Goal: Transaction & Acquisition: Purchase product/service

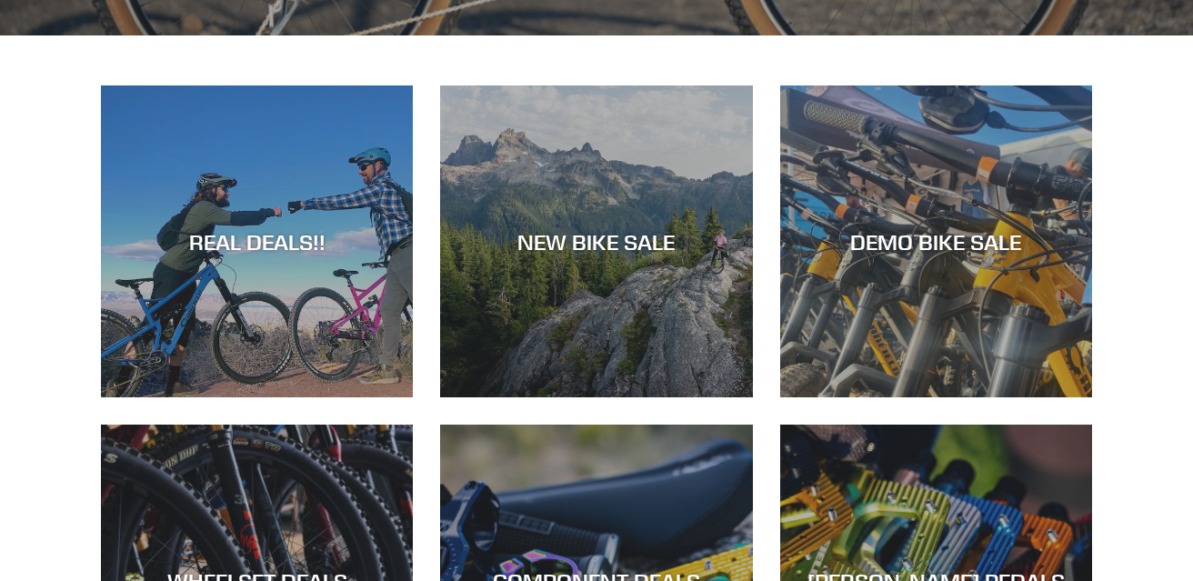
scroll to position [682, 0]
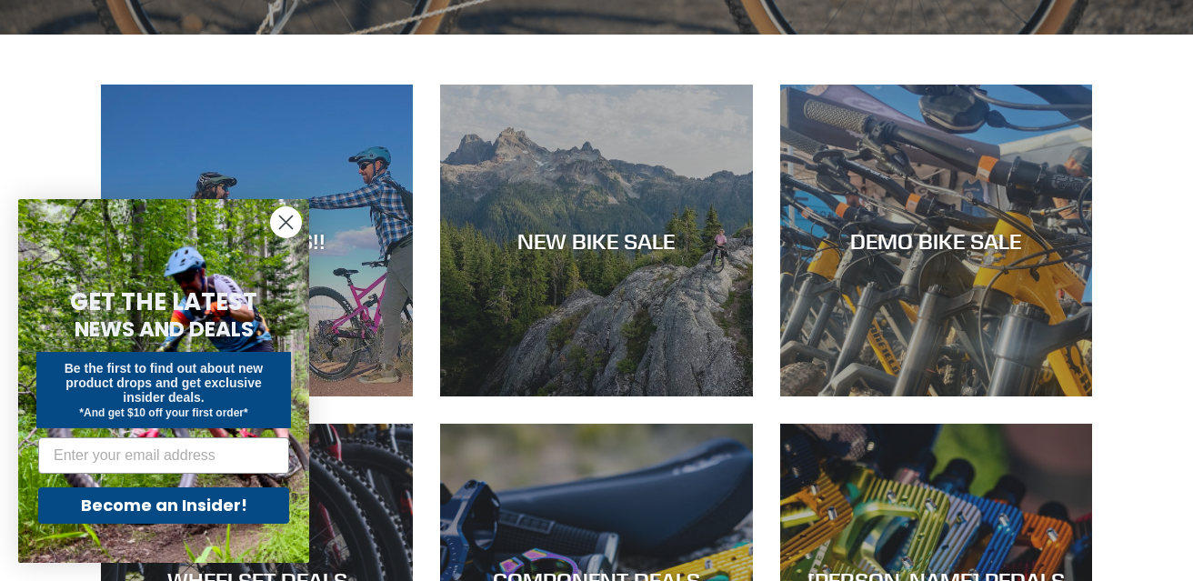
click at [296, 217] on circle "Close dialog" at bounding box center [286, 222] width 30 height 30
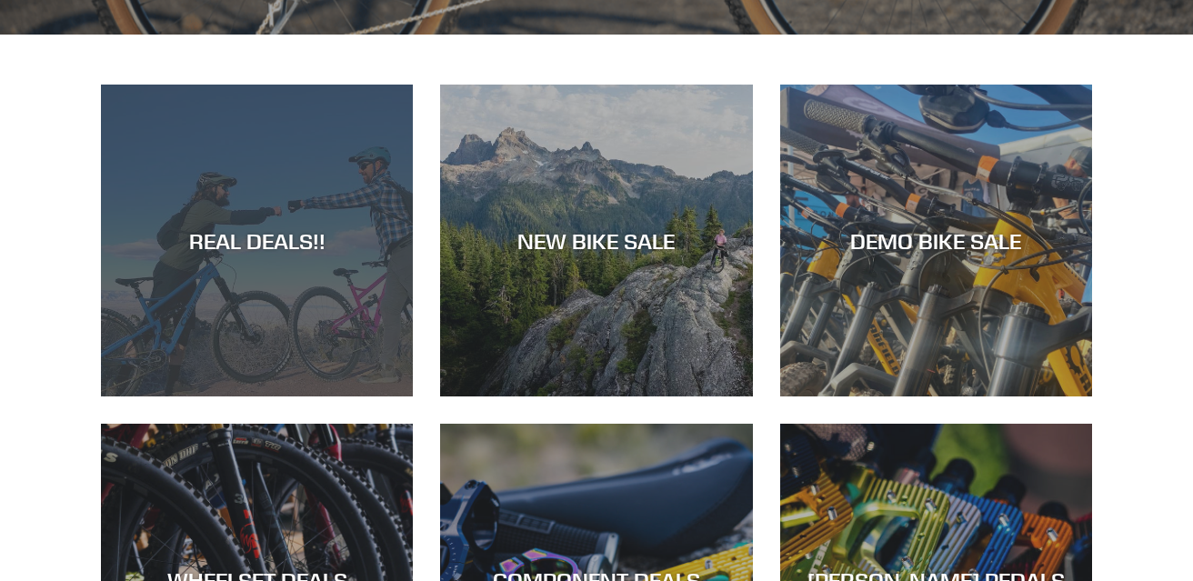
click at [289, 237] on div "REAL DEALS!!" at bounding box center [257, 240] width 312 height 26
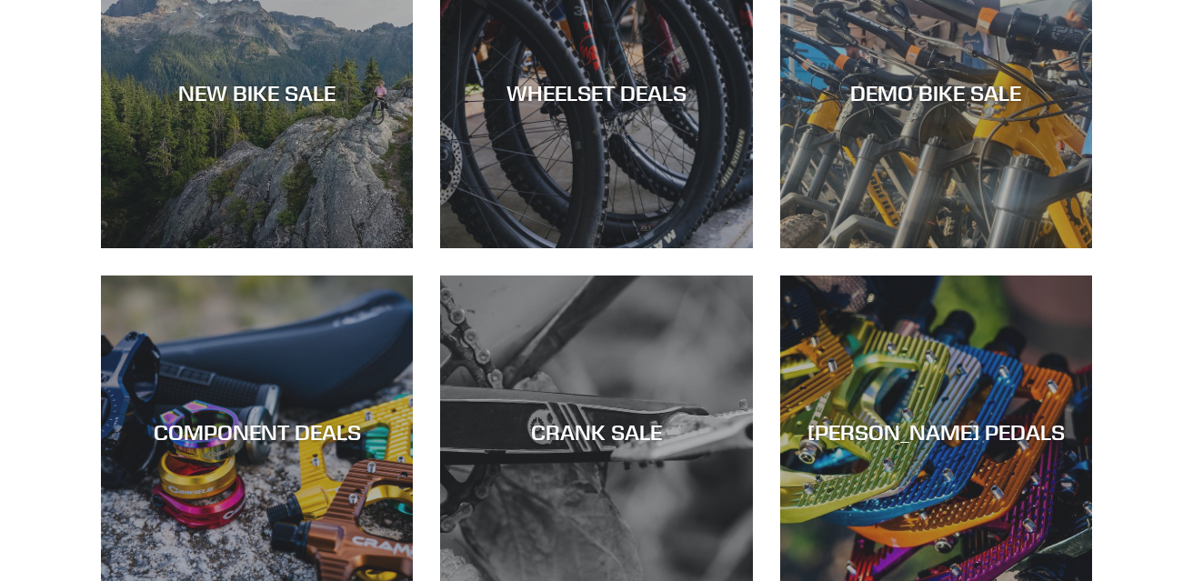
scroll to position [606, 0]
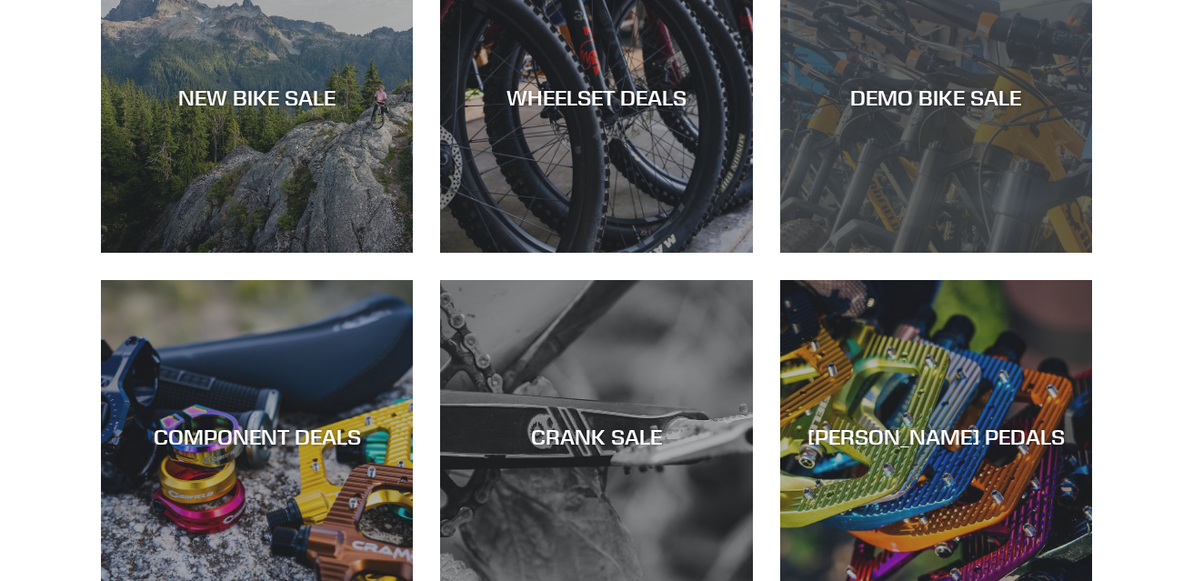
click at [935, 95] on div "DEMO BIKE SALE" at bounding box center [936, 97] width 312 height 26
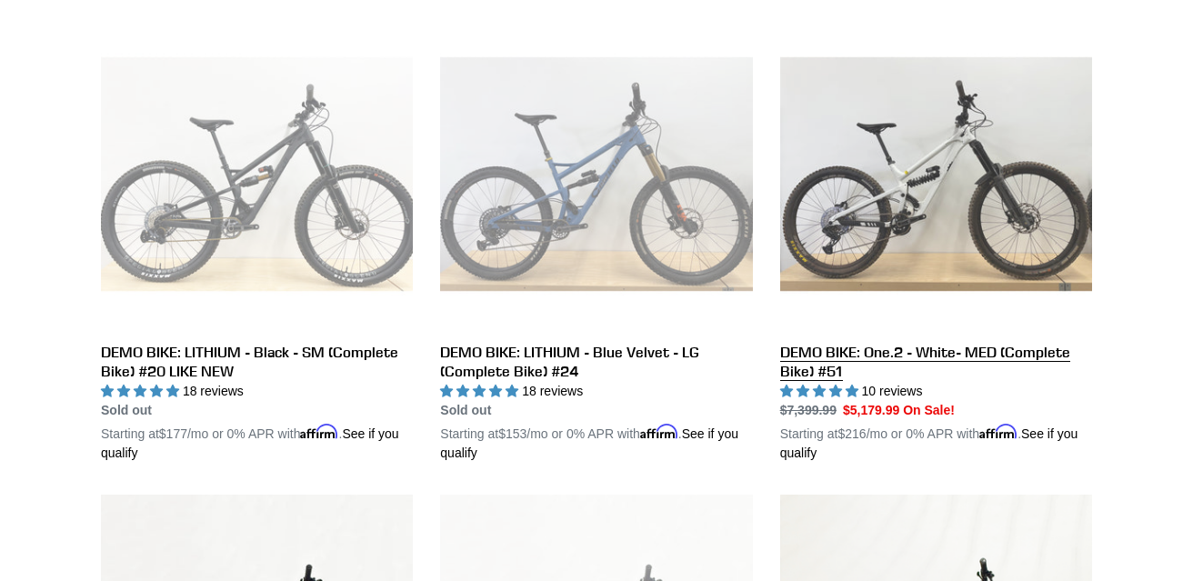
scroll to position [999, 0]
click at [919, 210] on link "DEMO BIKE: One.2 - White- MED (Complete Bike) #51" at bounding box center [936, 241] width 312 height 445
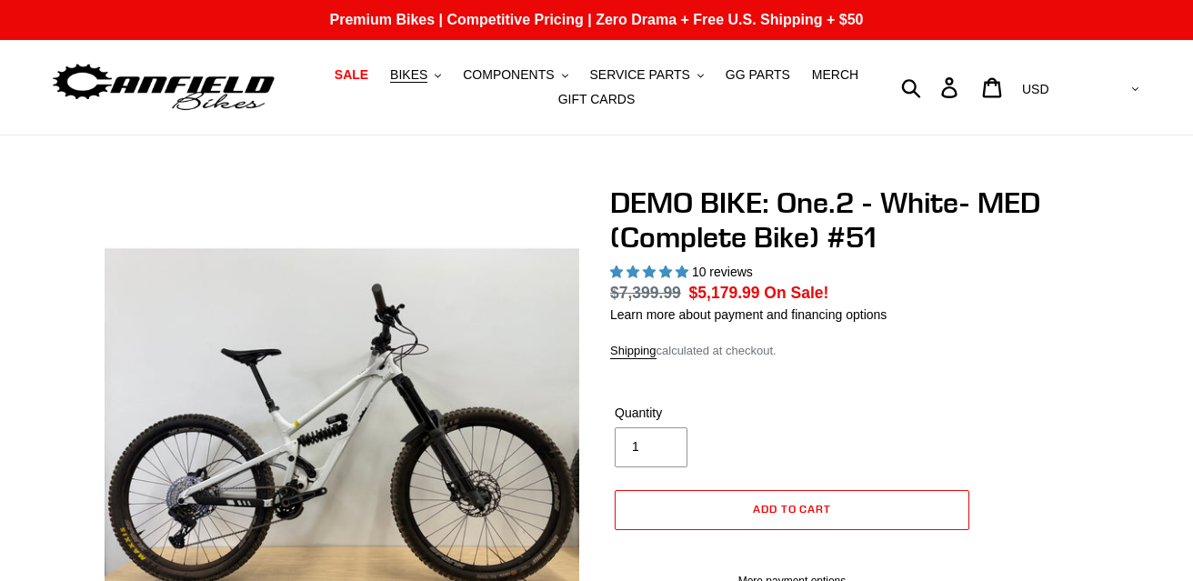
select select "highest-rating"
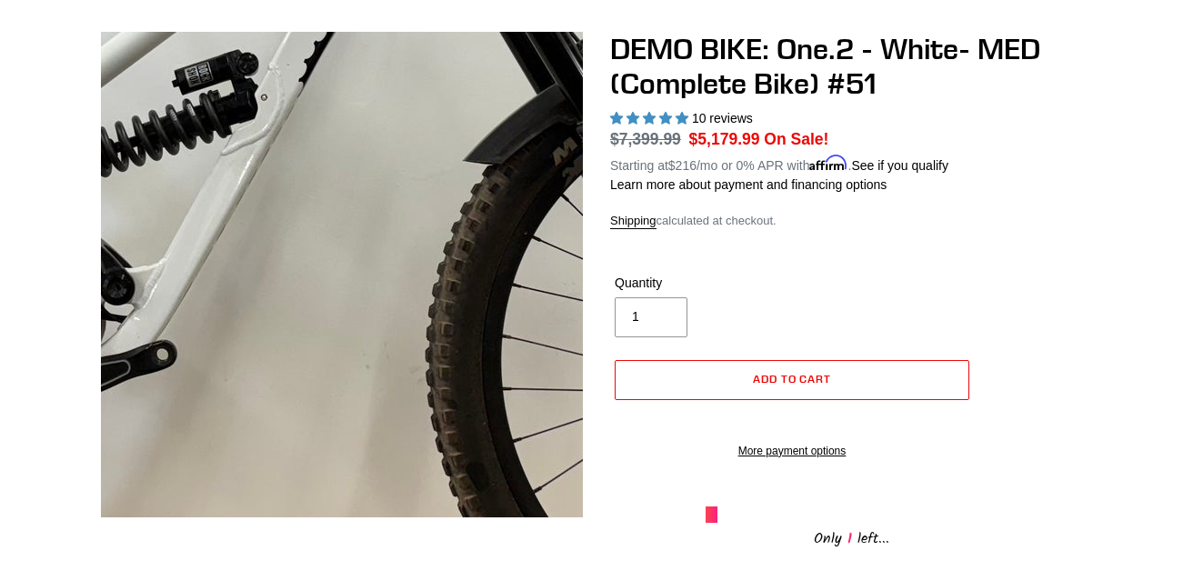
scroll to position [155, 0]
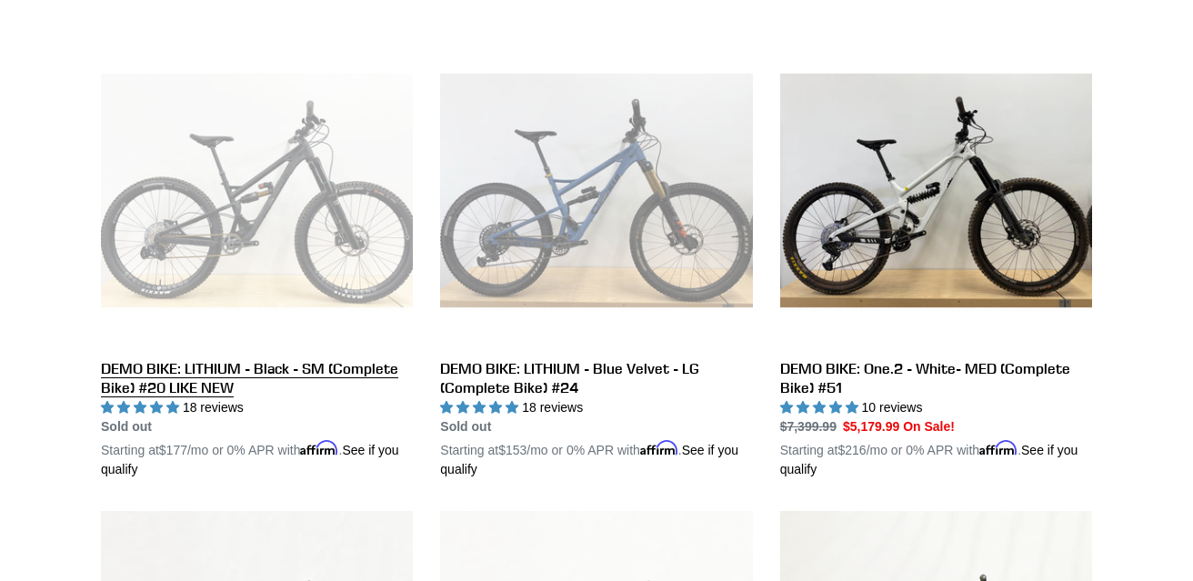
scroll to position [994, 0]
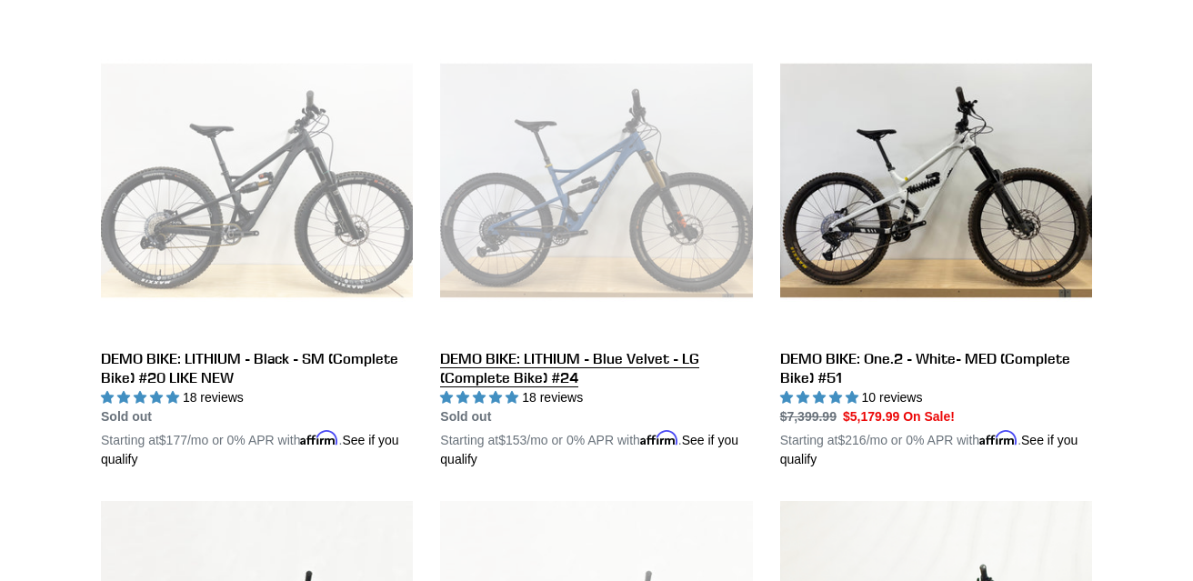
click at [539, 361] on link "DEMO BIKE: LITHIUM - Blue Velvet - LG (Complete Bike) #24" at bounding box center [596, 247] width 312 height 445
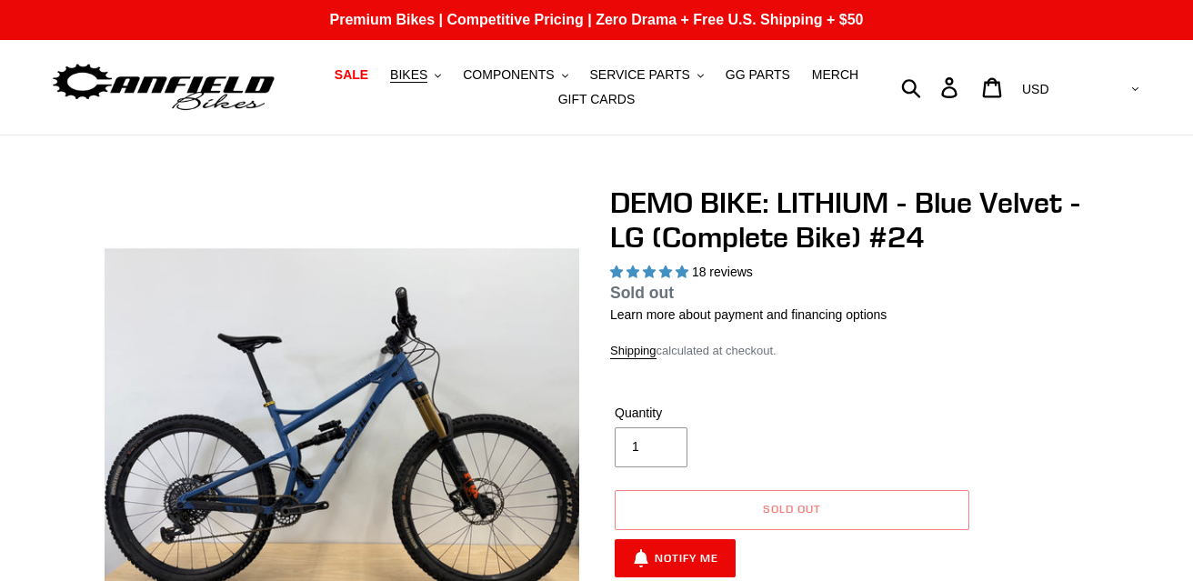
select select "highest-rating"
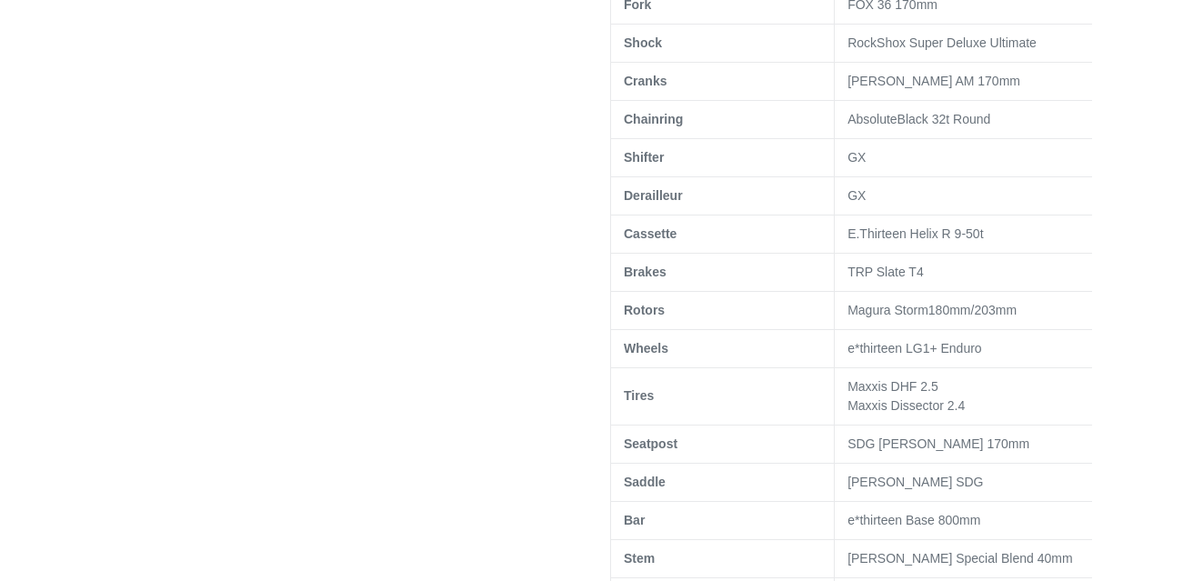
scroll to position [1005, 0]
